Goal: Transaction & Acquisition: Purchase product/service

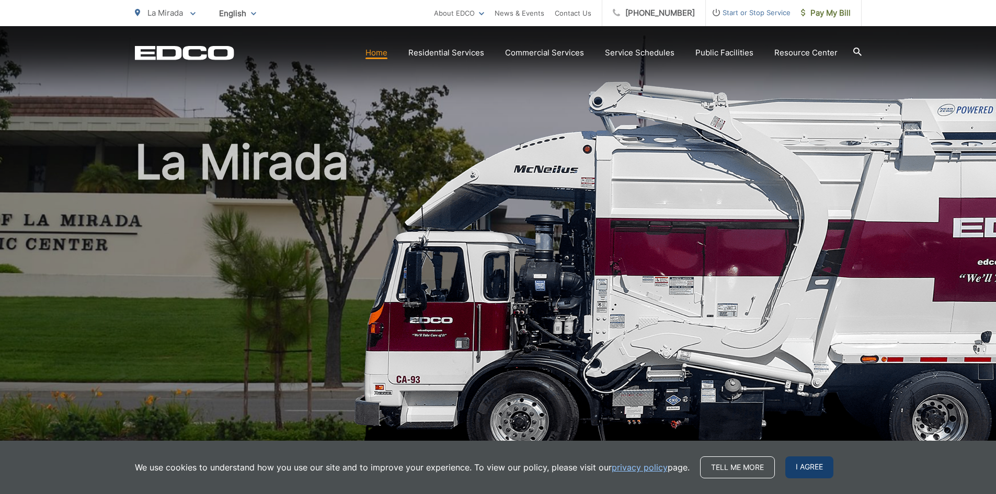
click at [804, 471] on span "I agree" at bounding box center [809, 467] width 48 height 22
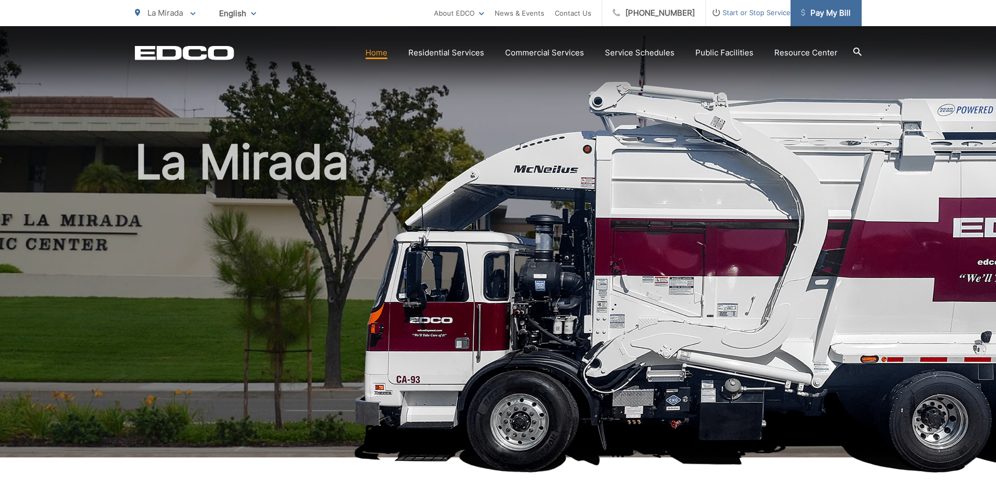
click at [820, 17] on span "Pay My Bill" at bounding box center [826, 13] width 50 height 13
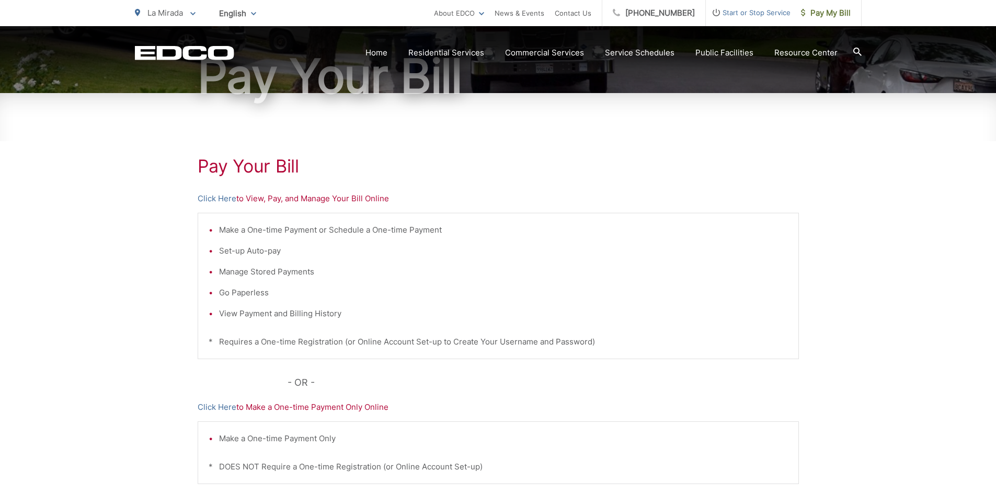
scroll to position [249, 0]
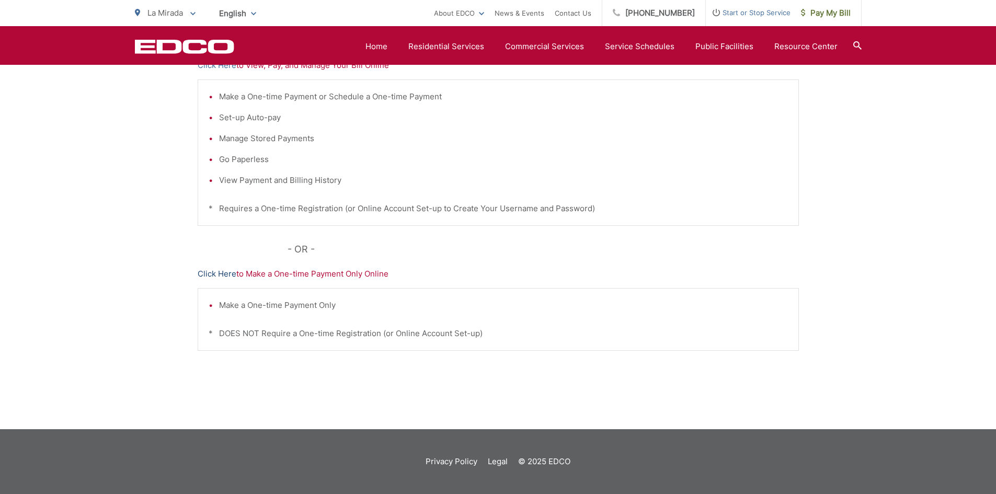
click at [221, 276] on link "Click Here" at bounding box center [217, 274] width 39 height 13
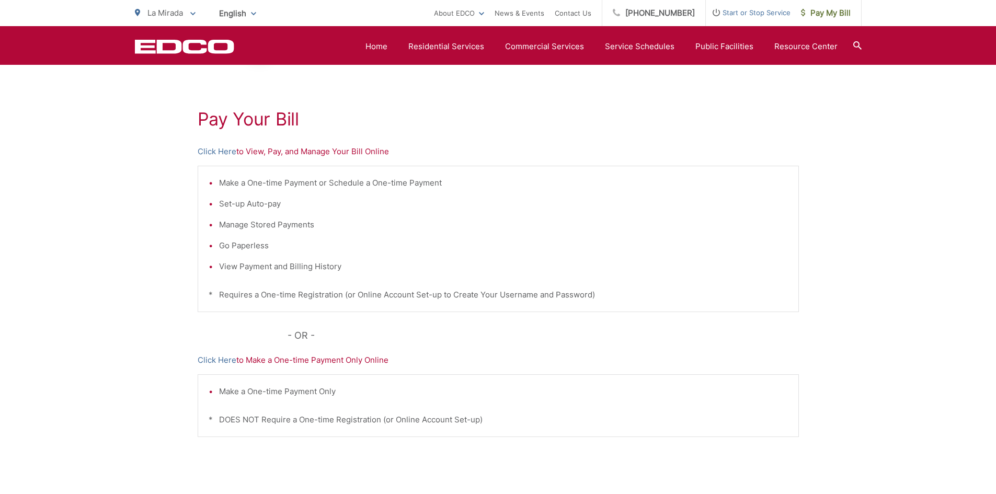
scroll to position [40, 0]
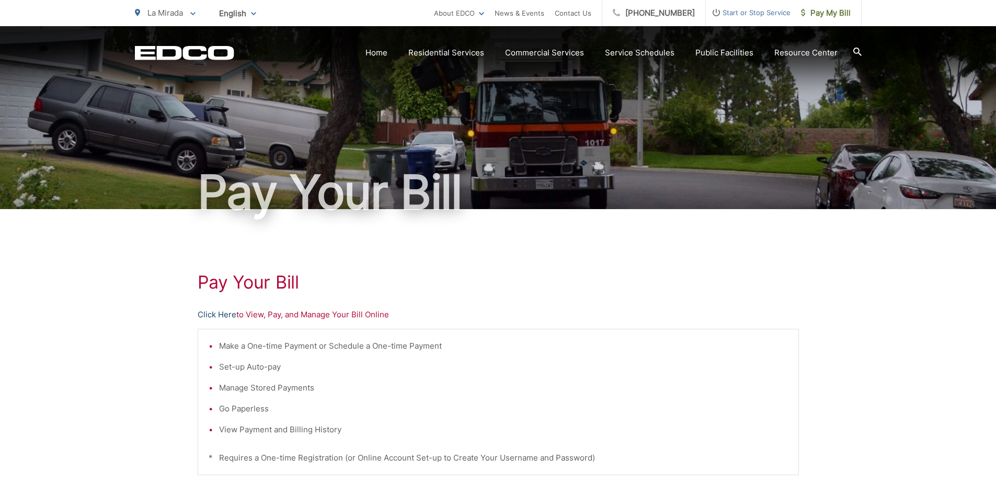
click at [218, 315] on link "Click Here" at bounding box center [217, 314] width 39 height 13
